Goal: Find specific page/section: Find specific page/section

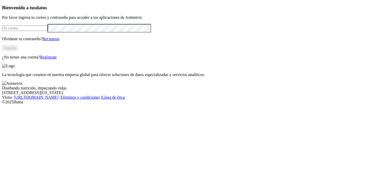
type input "[PERSON_NAME][EMAIL_ADDRESS][DOMAIN_NAME]"
click at [17, 51] on button "Ingresa" at bounding box center [9, 47] width 15 height 5
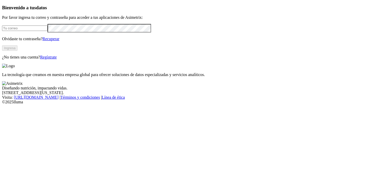
type input "[PERSON_NAME][EMAIL_ADDRESS][DOMAIN_NAME]"
click at [17, 51] on button "Ingresa" at bounding box center [9, 47] width 15 height 5
